Goal: Download file/media

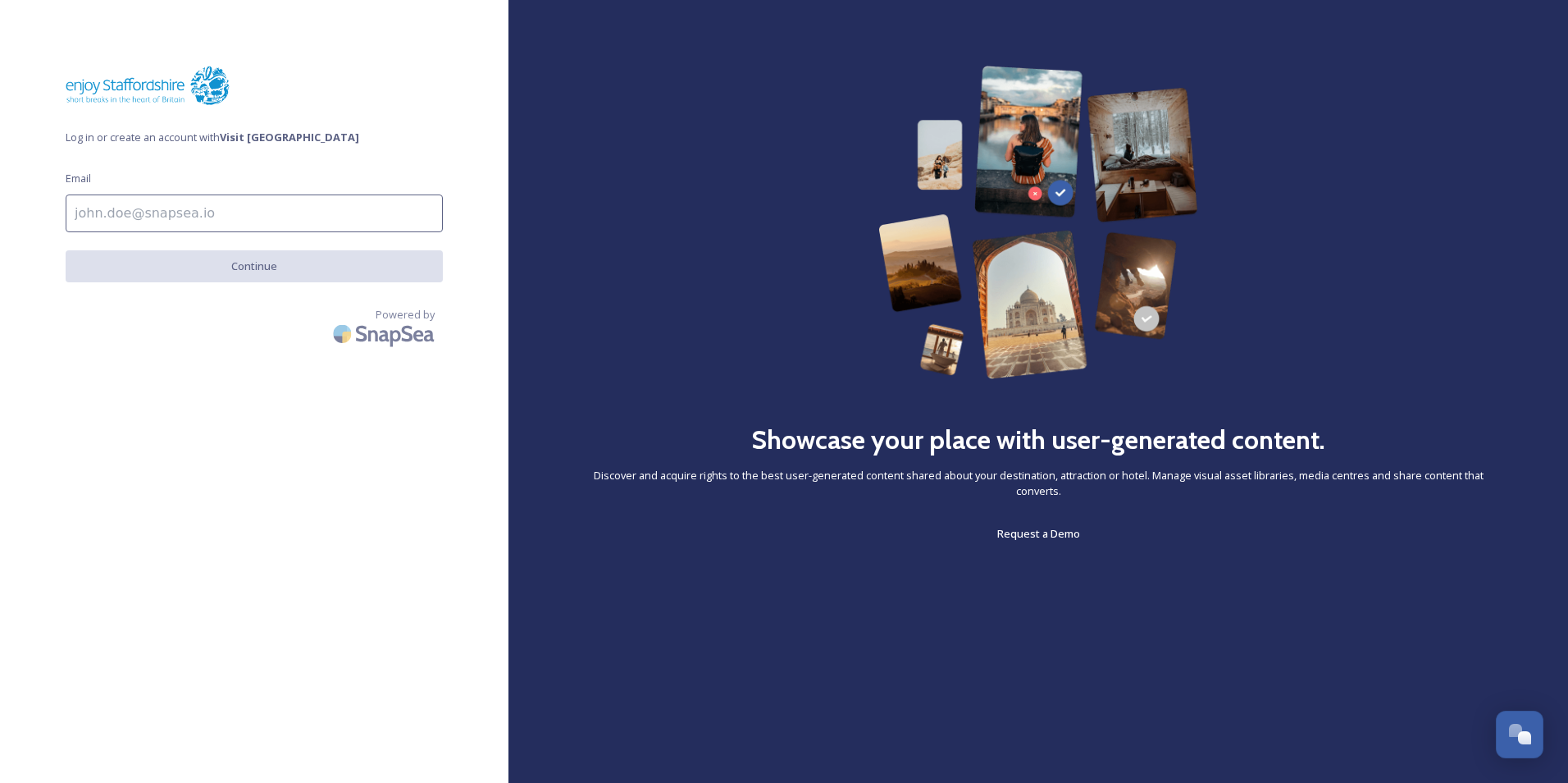
click at [366, 228] on input at bounding box center [255, 213] width 378 height 38
type input "[EMAIL_ADDRESS][PERSON_NAME][DOMAIN_NAME]"
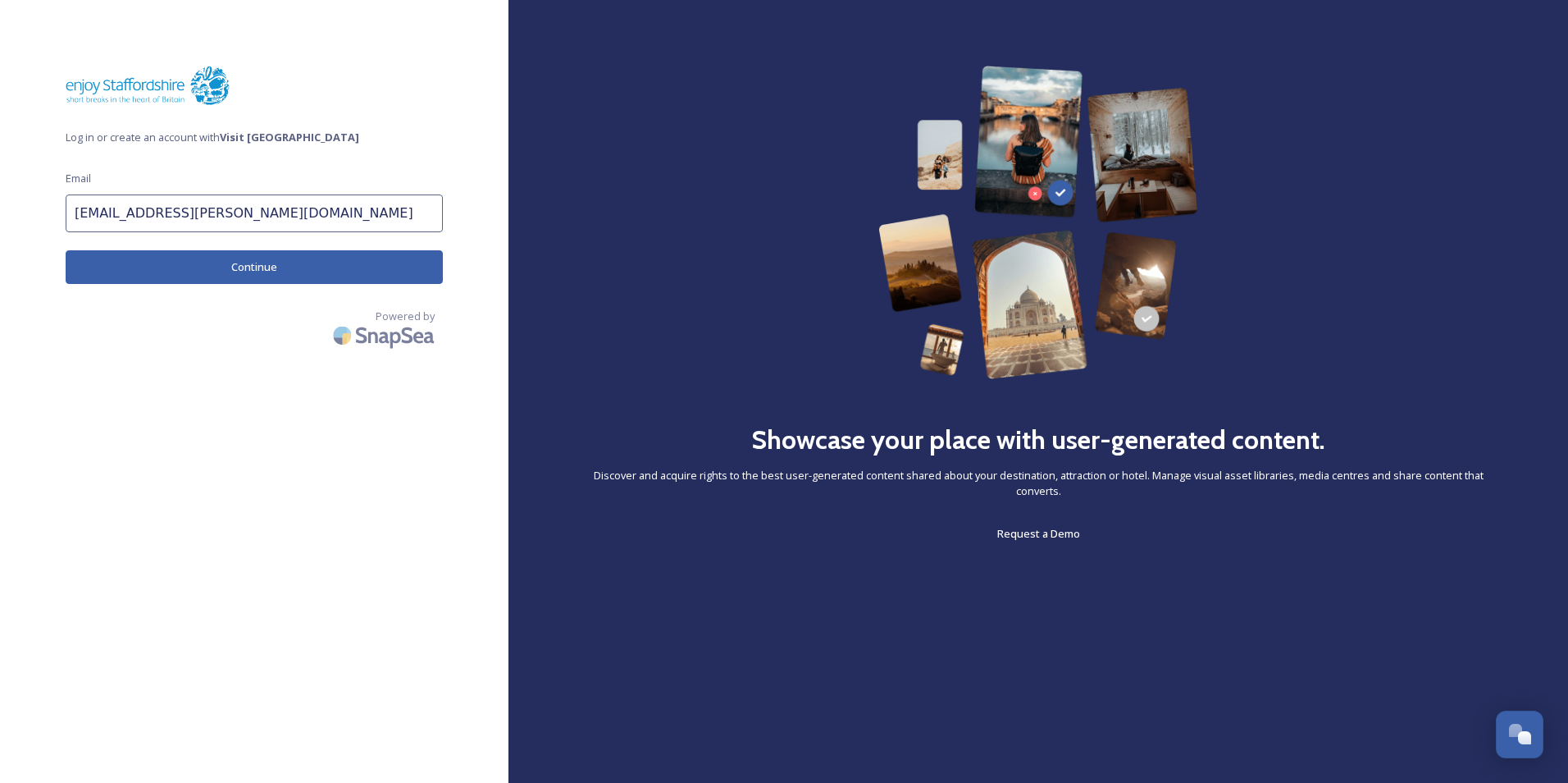
click at [281, 274] on button "Continue" at bounding box center [255, 267] width 378 height 34
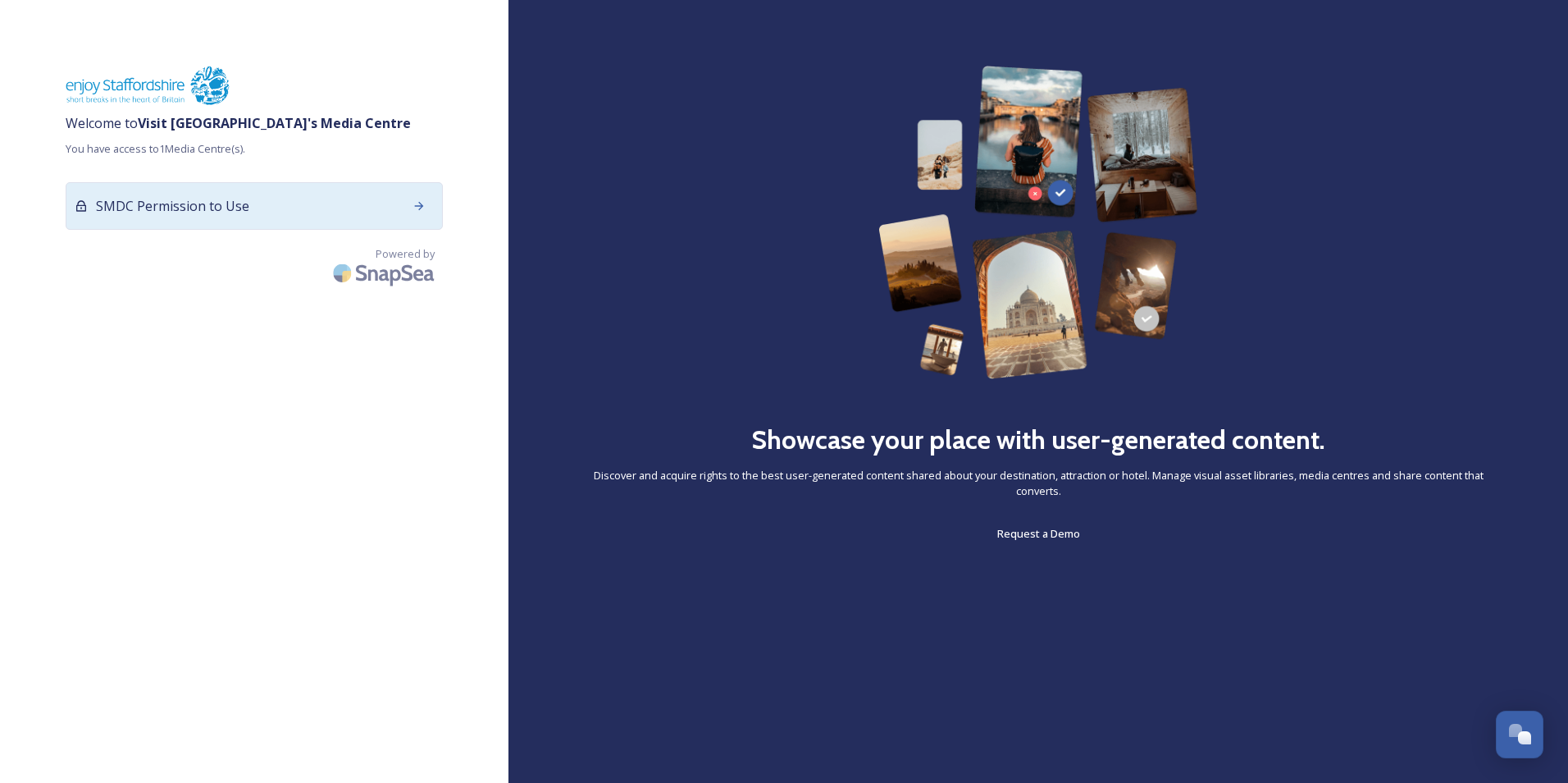
click at [301, 214] on div "SMDC Permission to Use" at bounding box center [255, 206] width 378 height 48
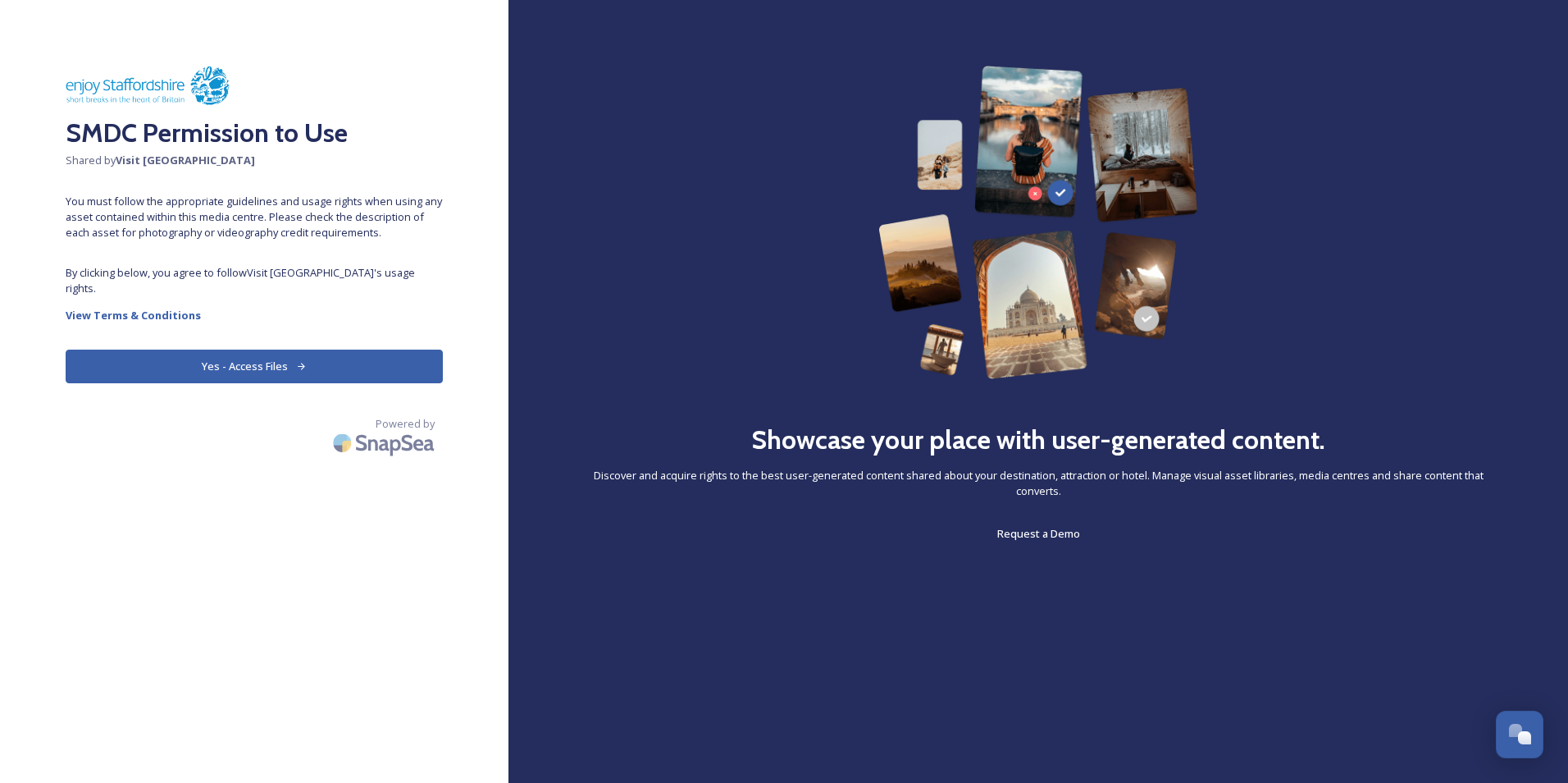
click at [345, 352] on button "Yes - Access Files" at bounding box center [255, 367] width 378 height 34
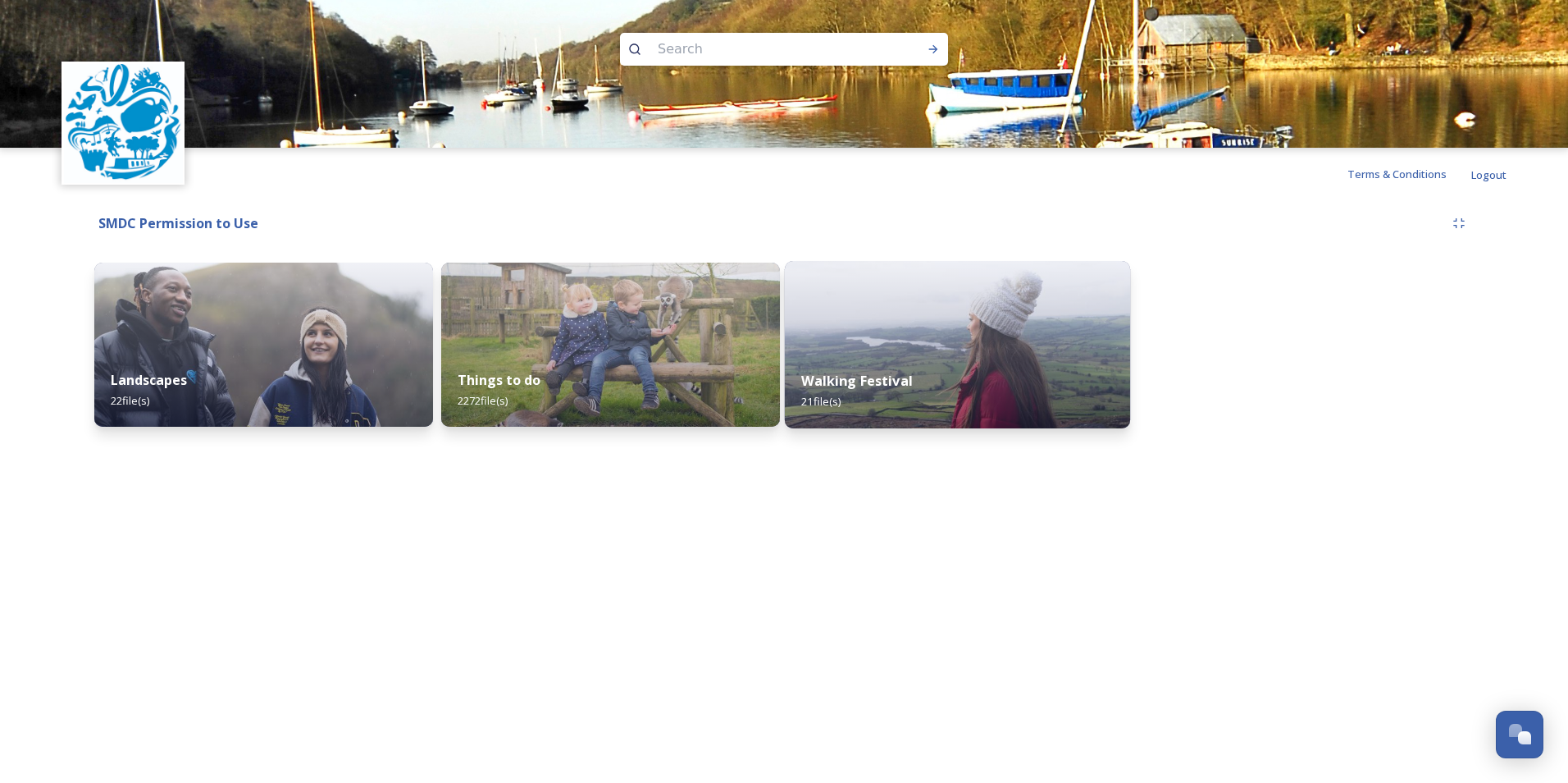
click at [900, 371] on div "Walking Festival 21 file(s)" at bounding box center [958, 390] width 346 height 74
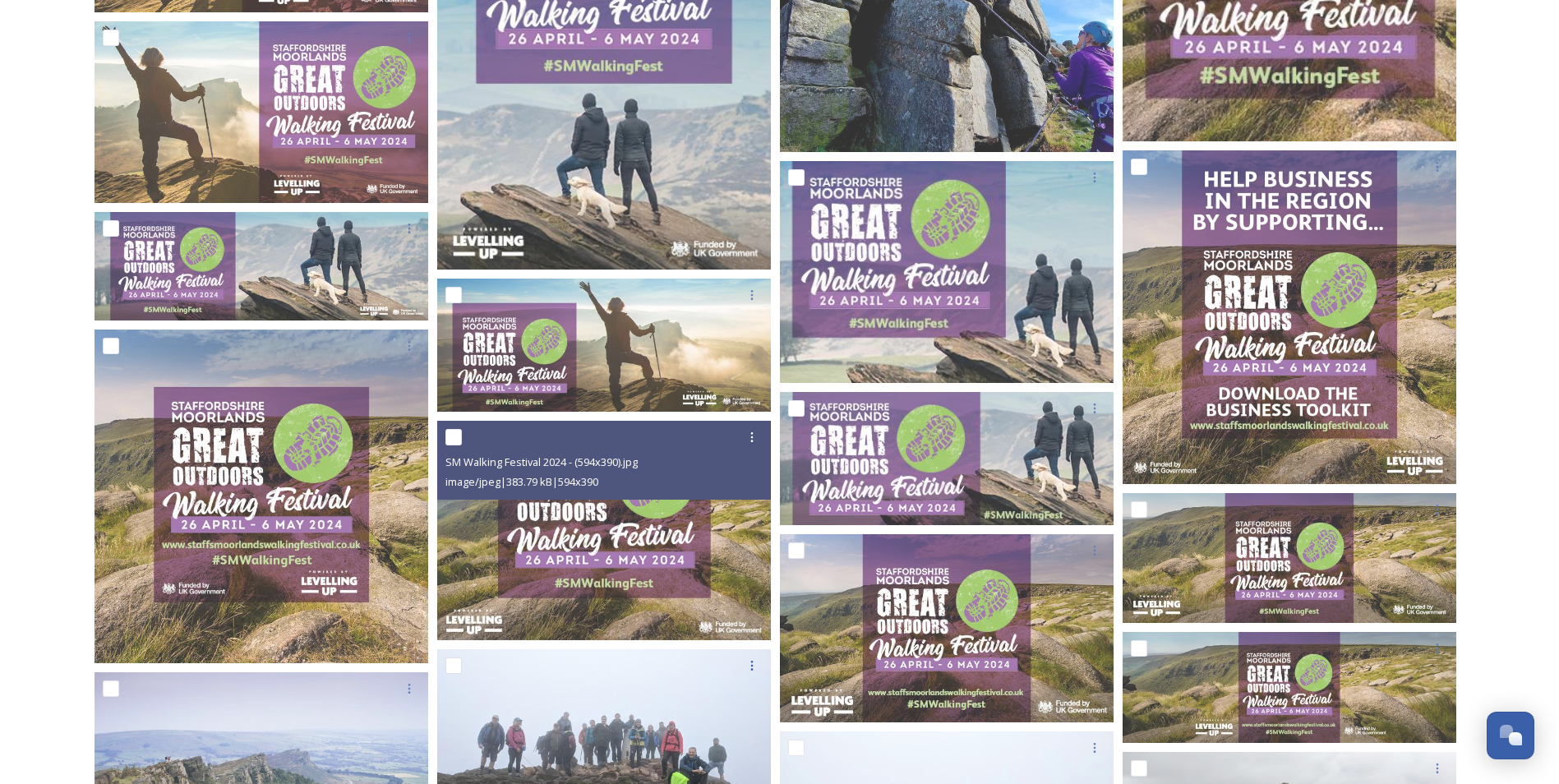
scroll to position [860, 0]
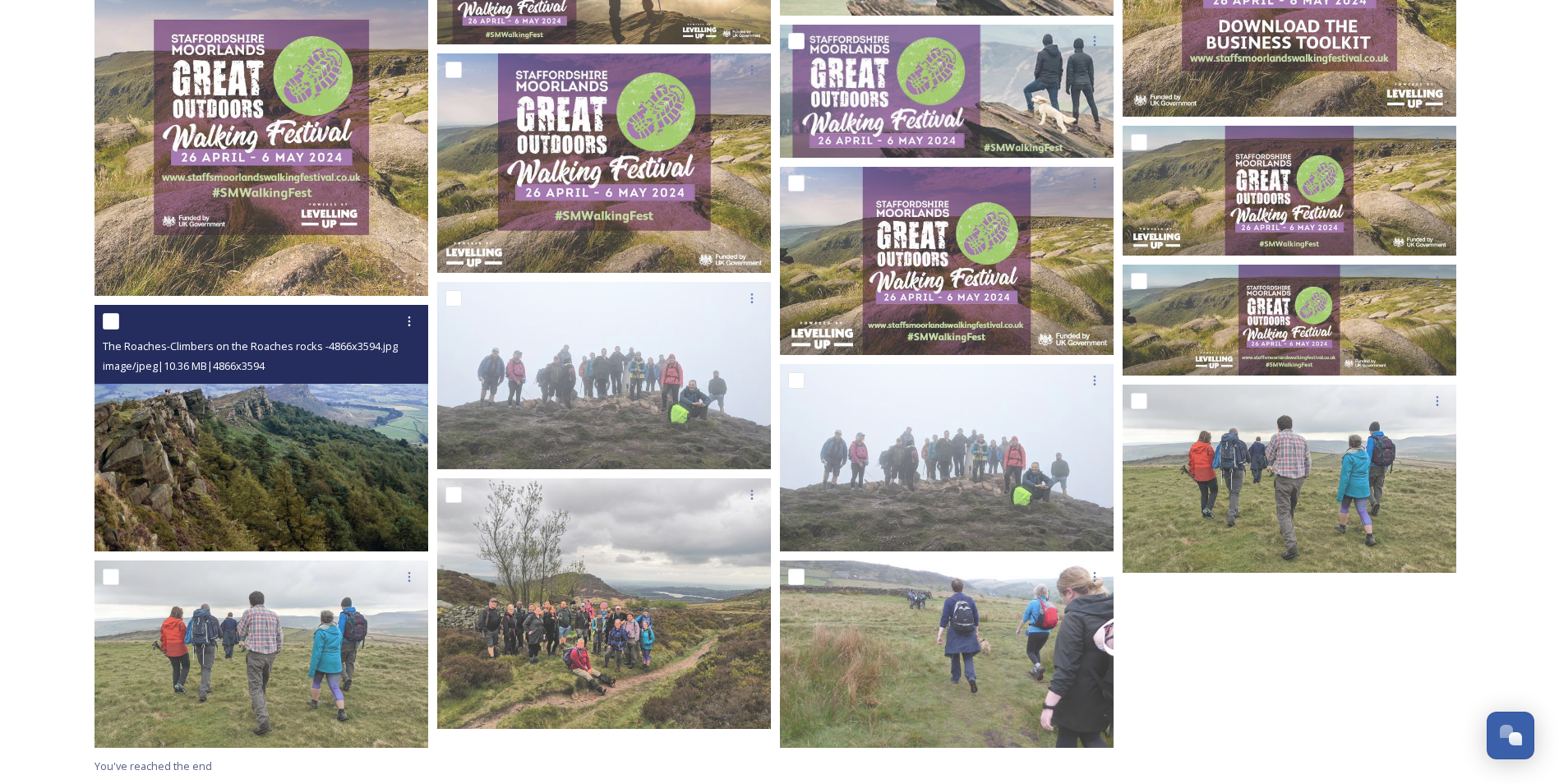
click at [120, 320] on div at bounding box center [263, 321] width 321 height 29
click at [115, 325] on input "checkbox" at bounding box center [110, 321] width 16 height 16
checkbox input "true"
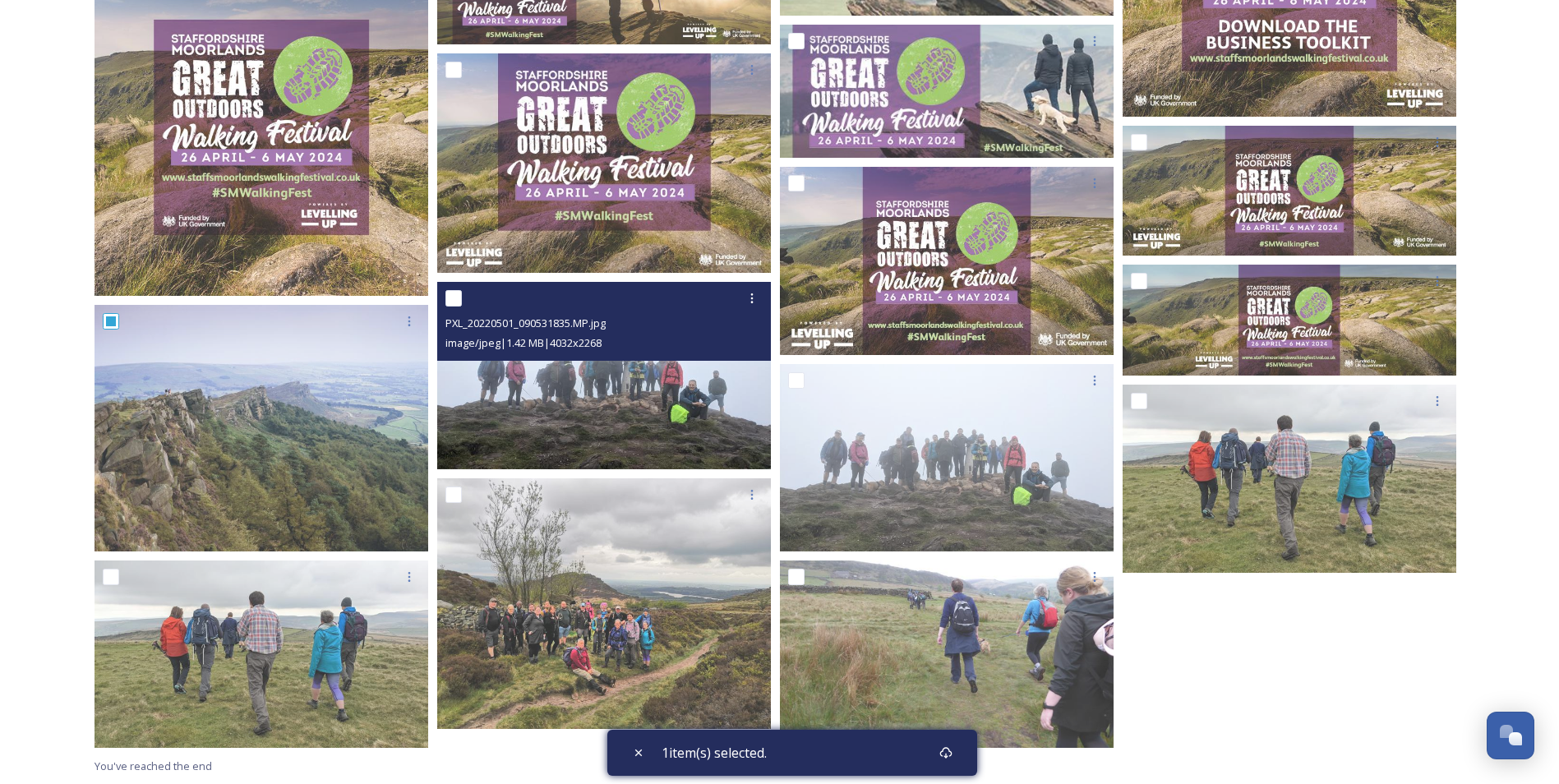
click at [453, 301] on input "checkbox" at bounding box center [453, 297] width 16 height 16
checkbox input "true"
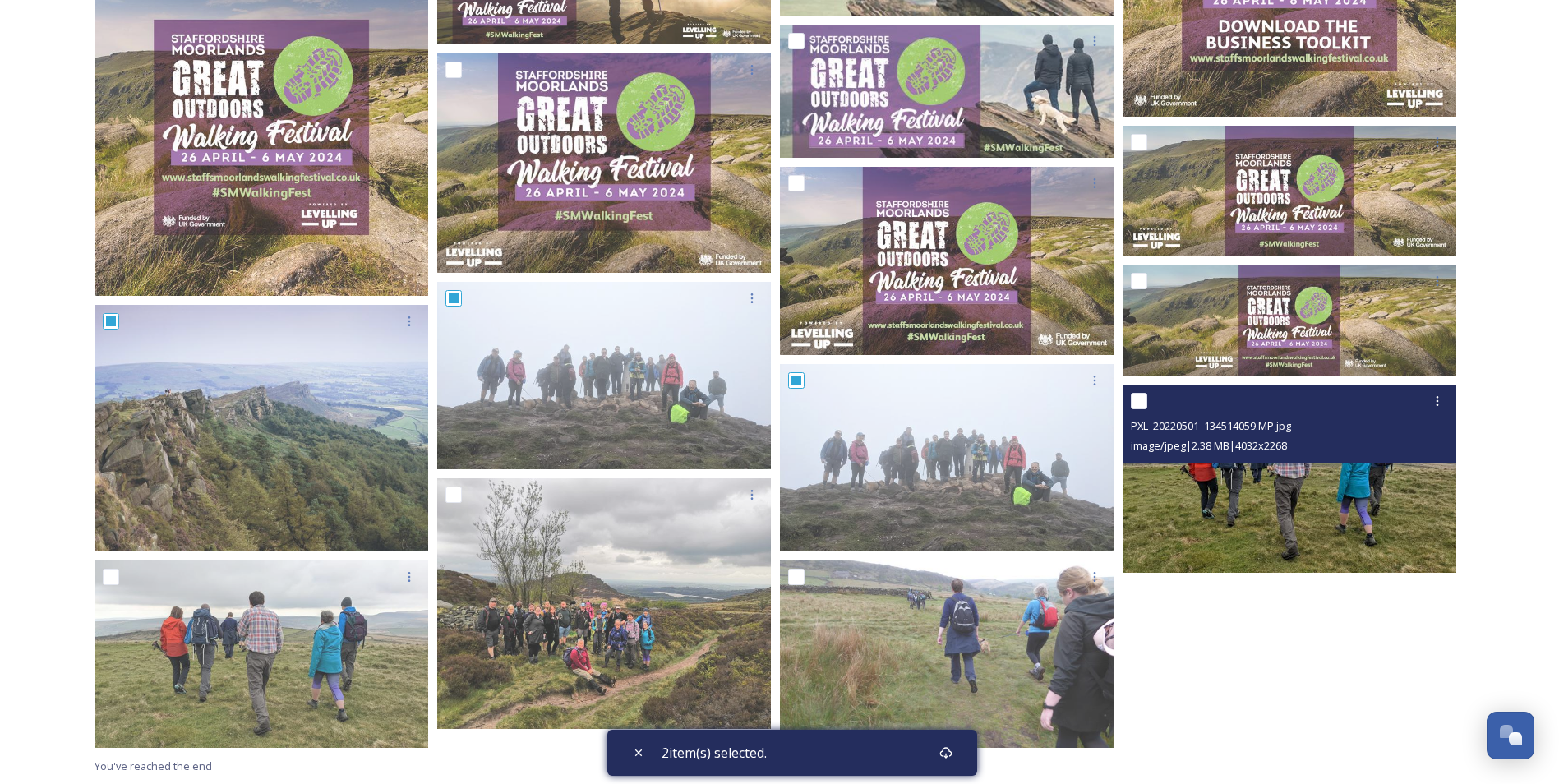
click at [1144, 405] on input "checkbox" at bounding box center [1138, 400] width 16 height 16
checkbox input "true"
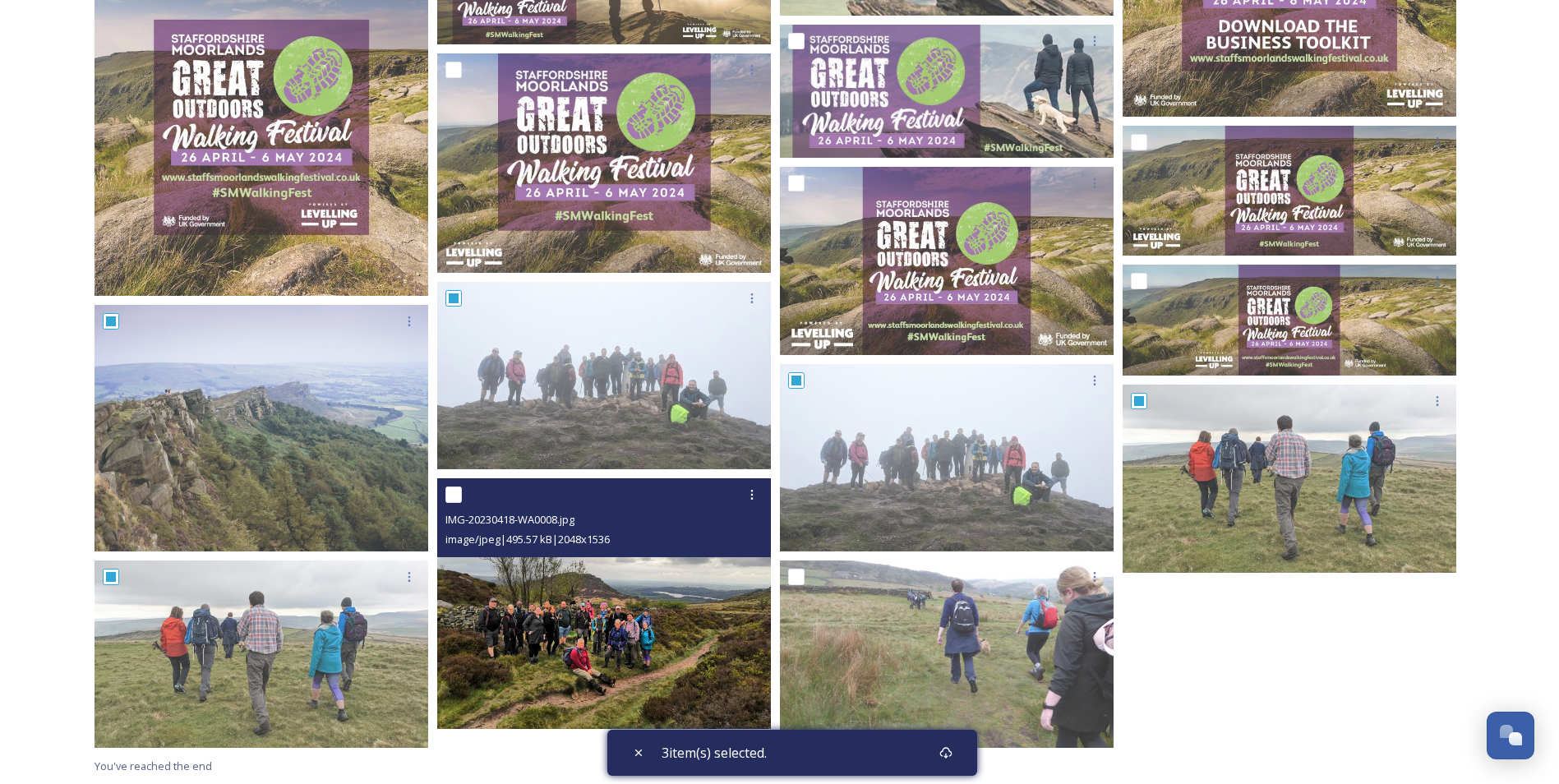
click at [458, 497] on input "checkbox" at bounding box center [453, 494] width 16 height 16
checkbox input "true"
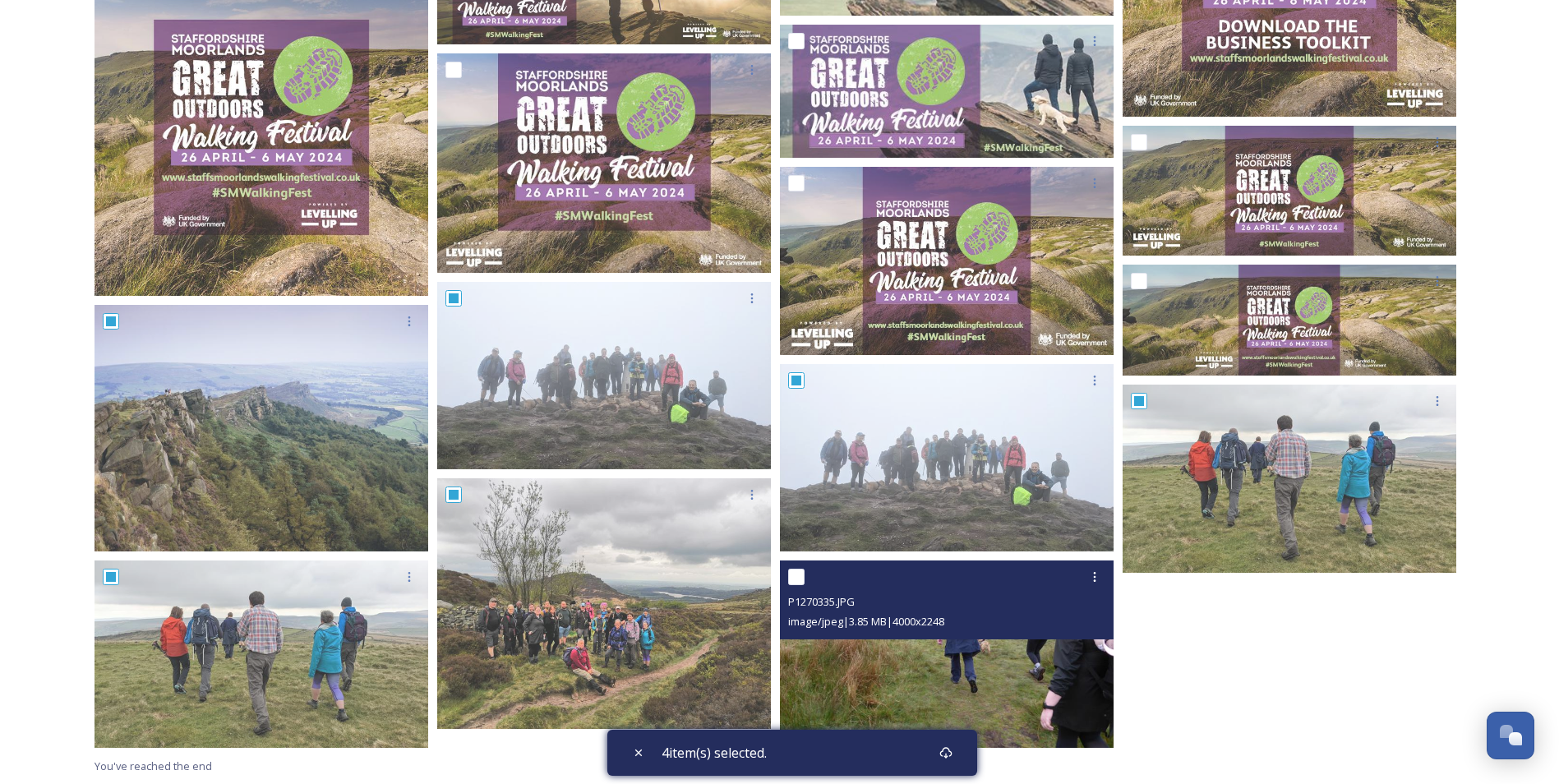
click at [799, 580] on input "checkbox" at bounding box center [796, 576] width 16 height 16
checkbox input "true"
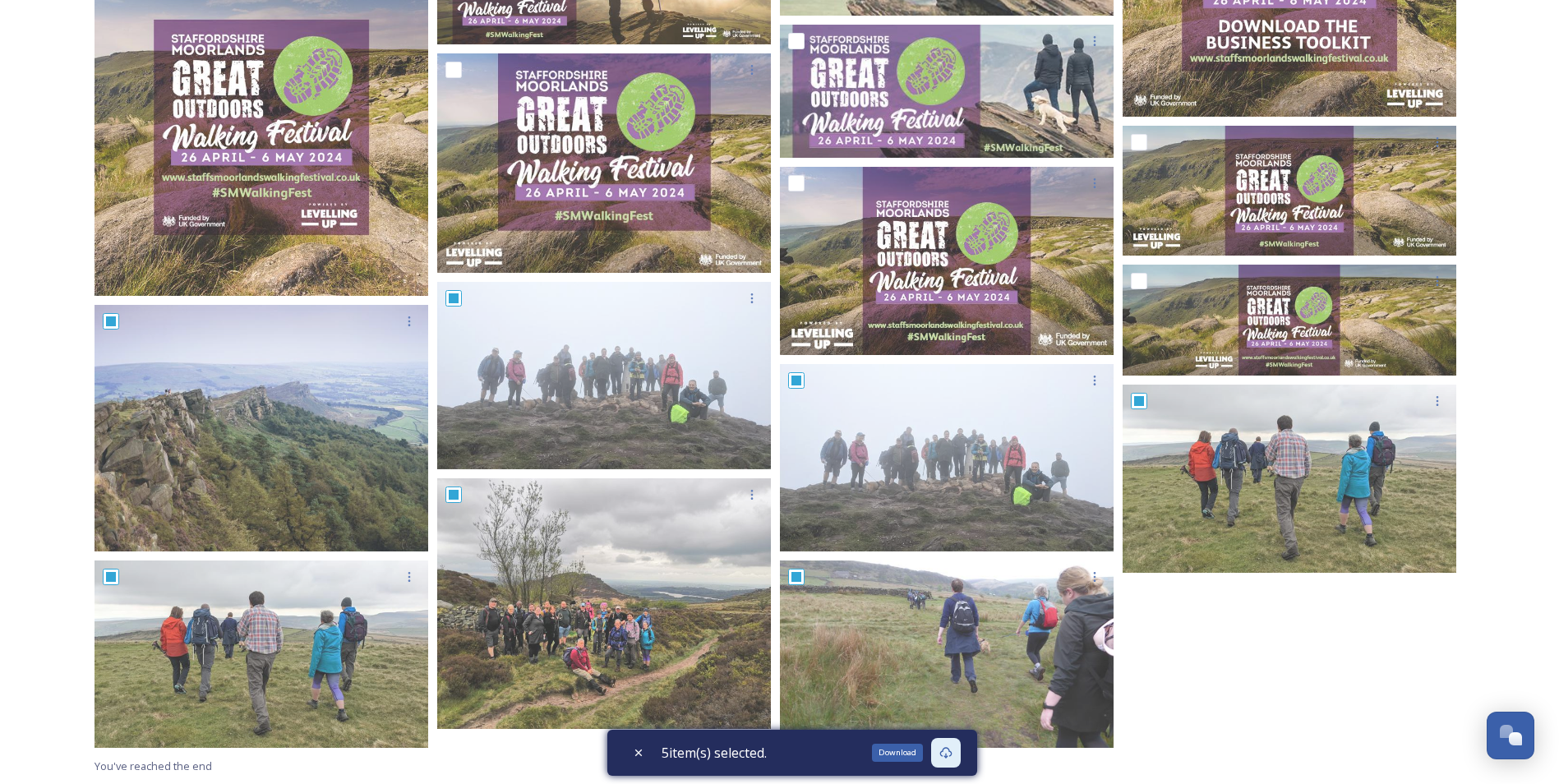
click at [953, 758] on icon at bounding box center [946, 753] width 13 height 13
